Goal: Find specific page/section: Find specific page/section

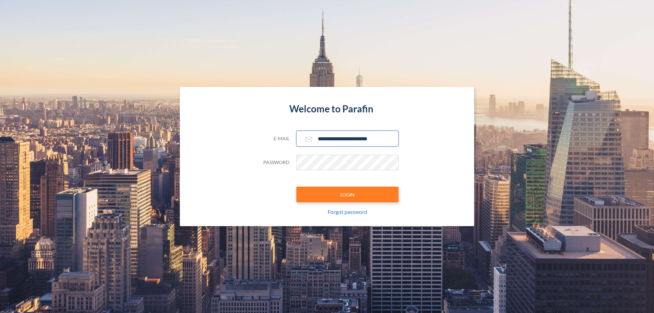
type input "**********"
click at [347, 194] on button "LOGIN" at bounding box center [347, 195] width 102 height 16
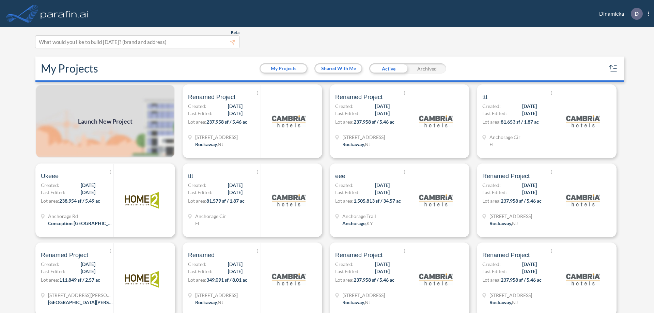
scroll to position [2, 0]
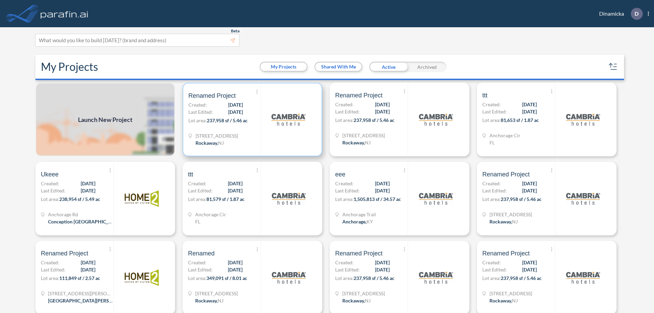
click at [251, 120] on p "Lot area: 237,958 sf / 5.46 ac" at bounding box center [224, 122] width 72 height 10
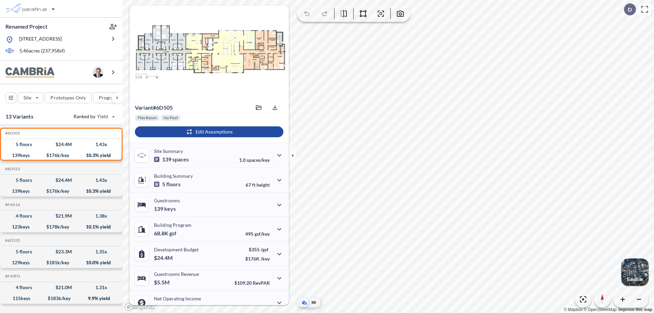
scroll to position [34, 0]
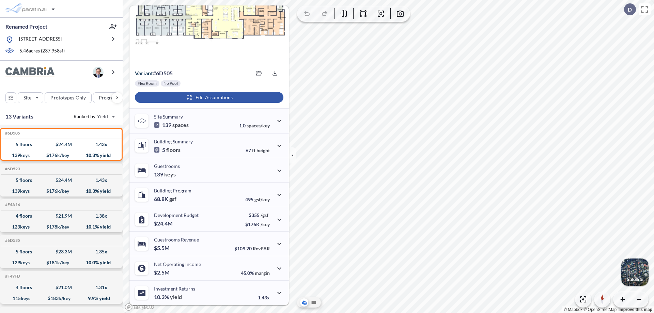
click at [208, 97] on div "button" at bounding box center [209, 97] width 148 height 11
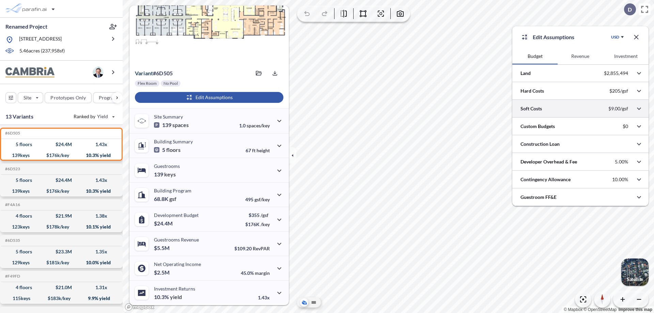
click at [580, 109] on div at bounding box center [580, 108] width 136 height 17
